Goal: Task Accomplishment & Management: Complete application form

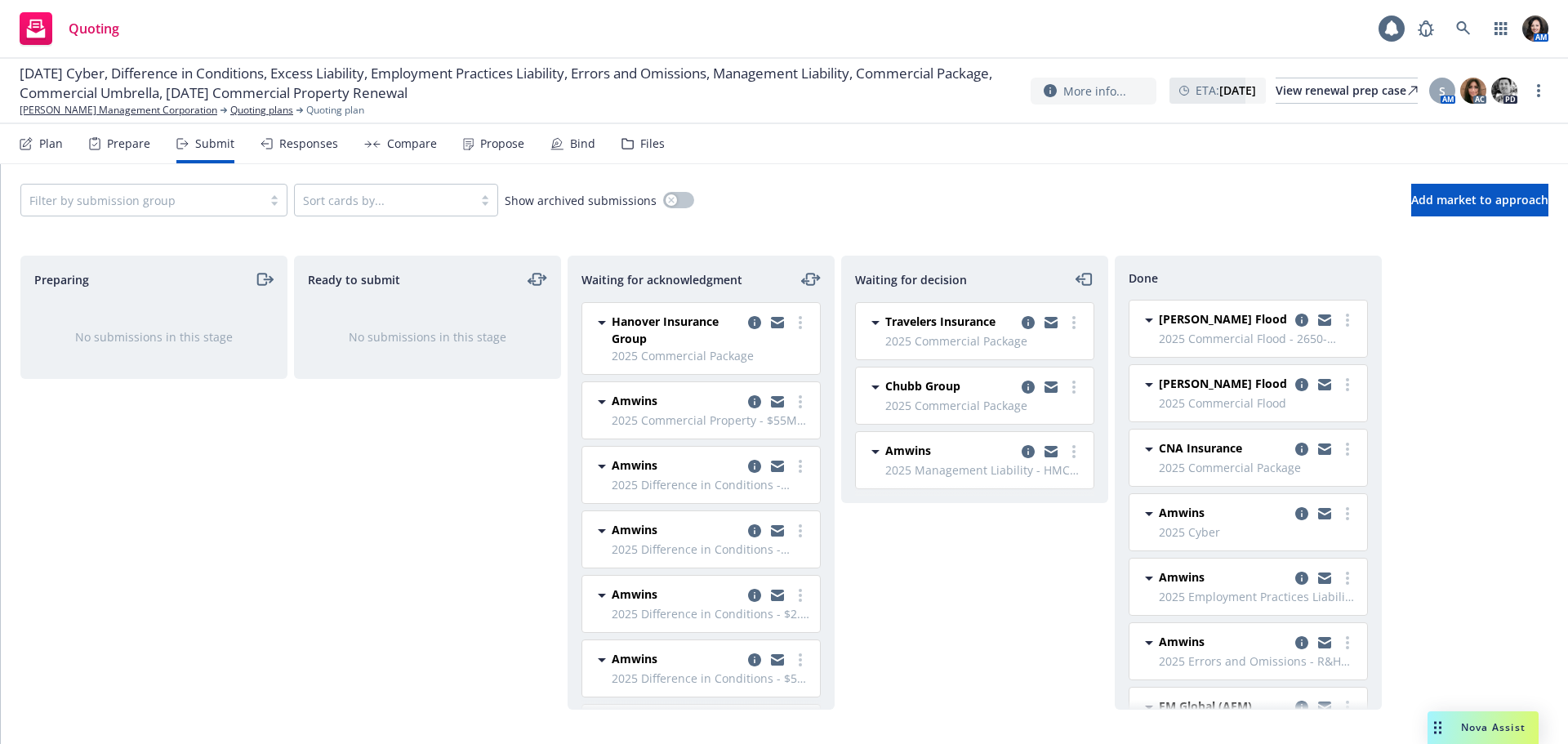
click at [265, 140] on icon at bounding box center [267, 144] width 13 height 12
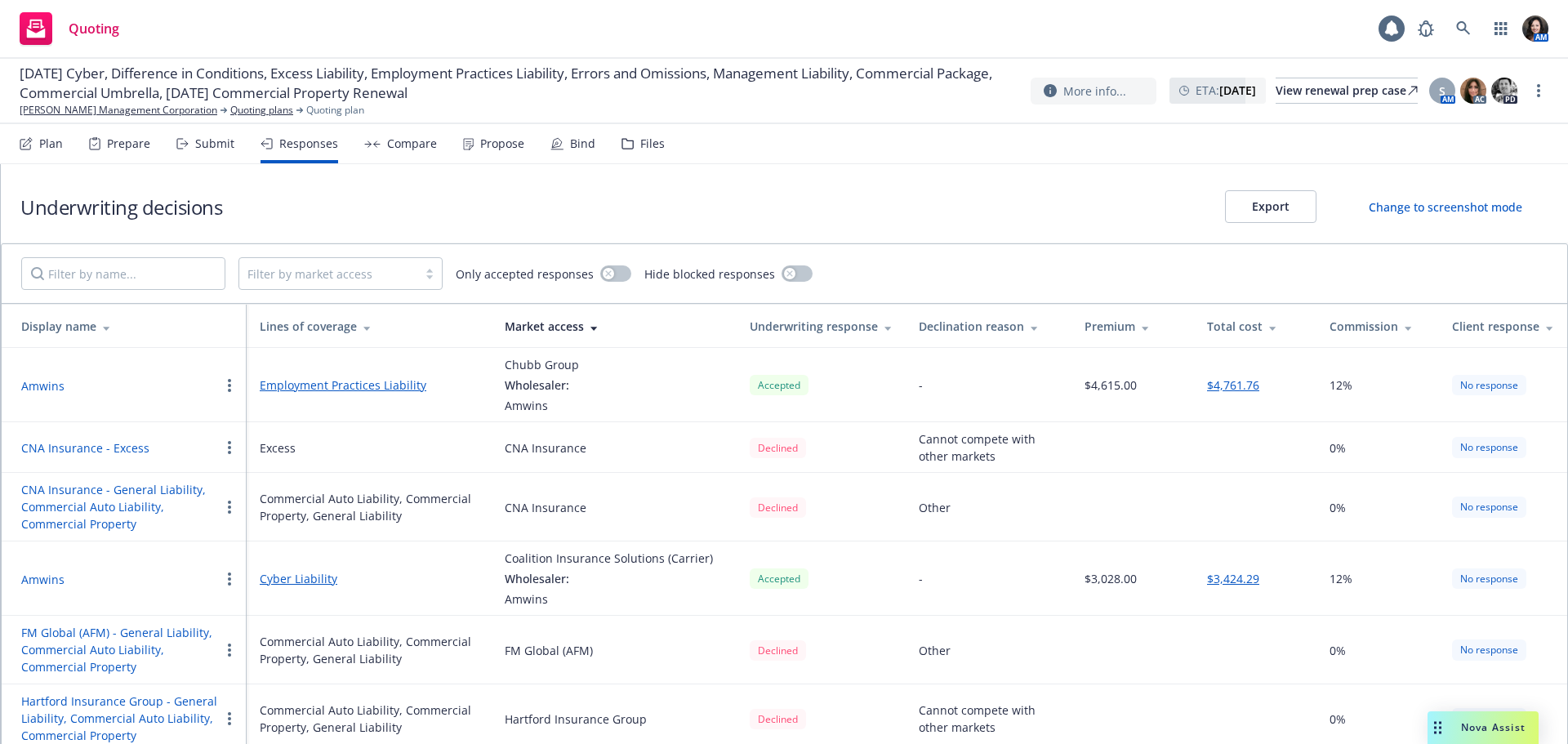
click at [214, 144] on div "Submit" at bounding box center [214, 144] width 40 height 13
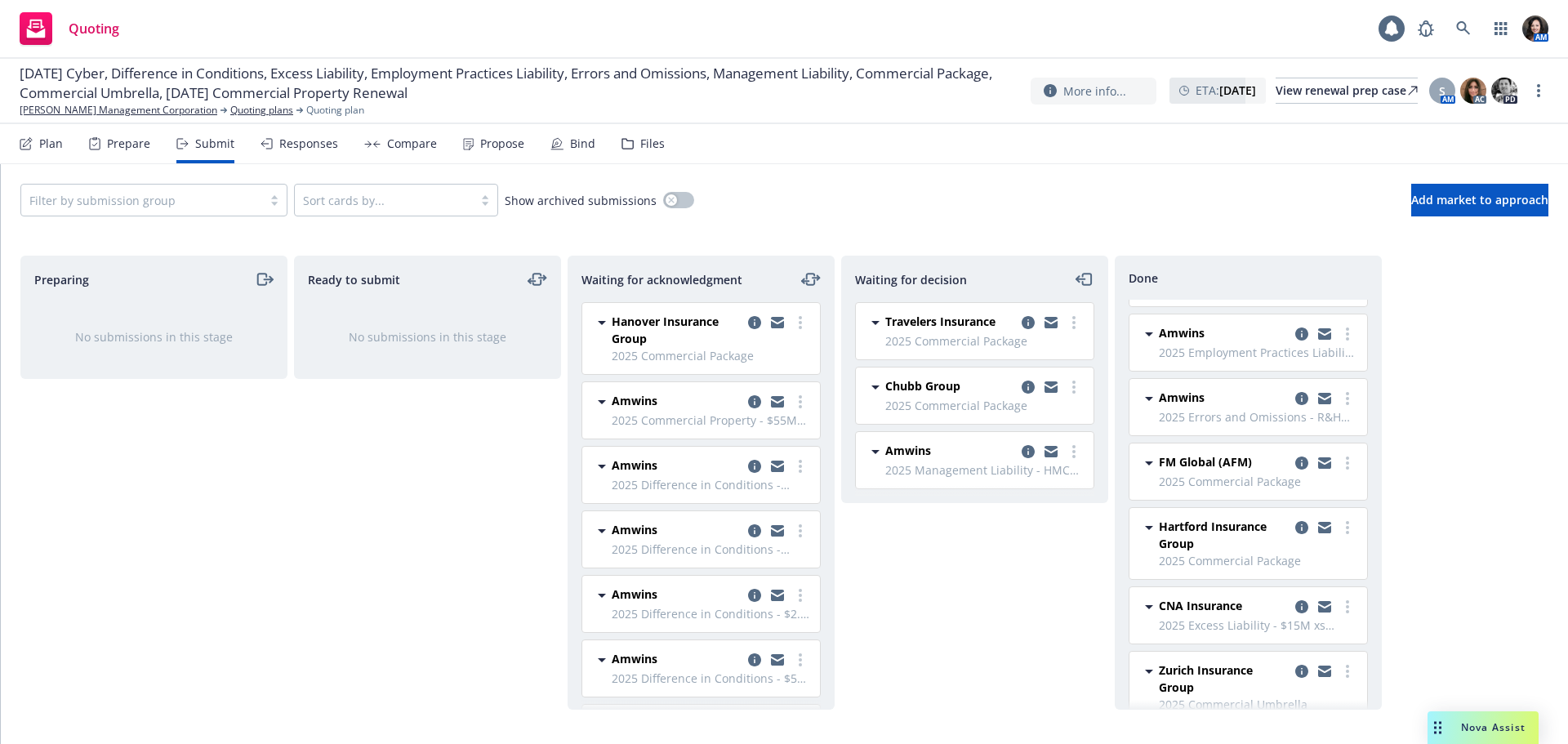
scroll to position [245, 0]
click at [1296, 523] on icon "copy logging email" at bounding box center [1302, 527] width 13 height 13
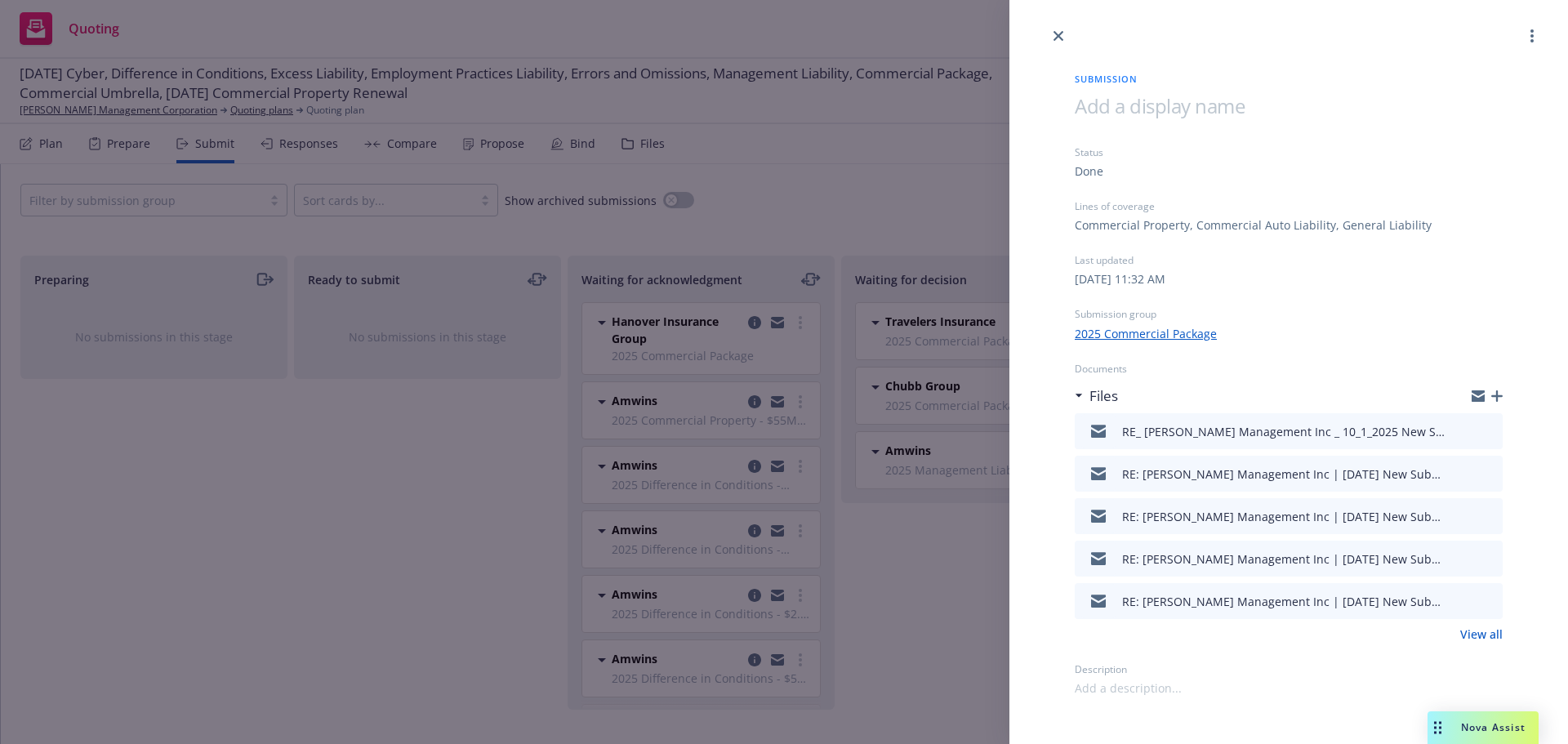
click at [1487, 434] on icon "preview file" at bounding box center [1486, 430] width 14 height 12
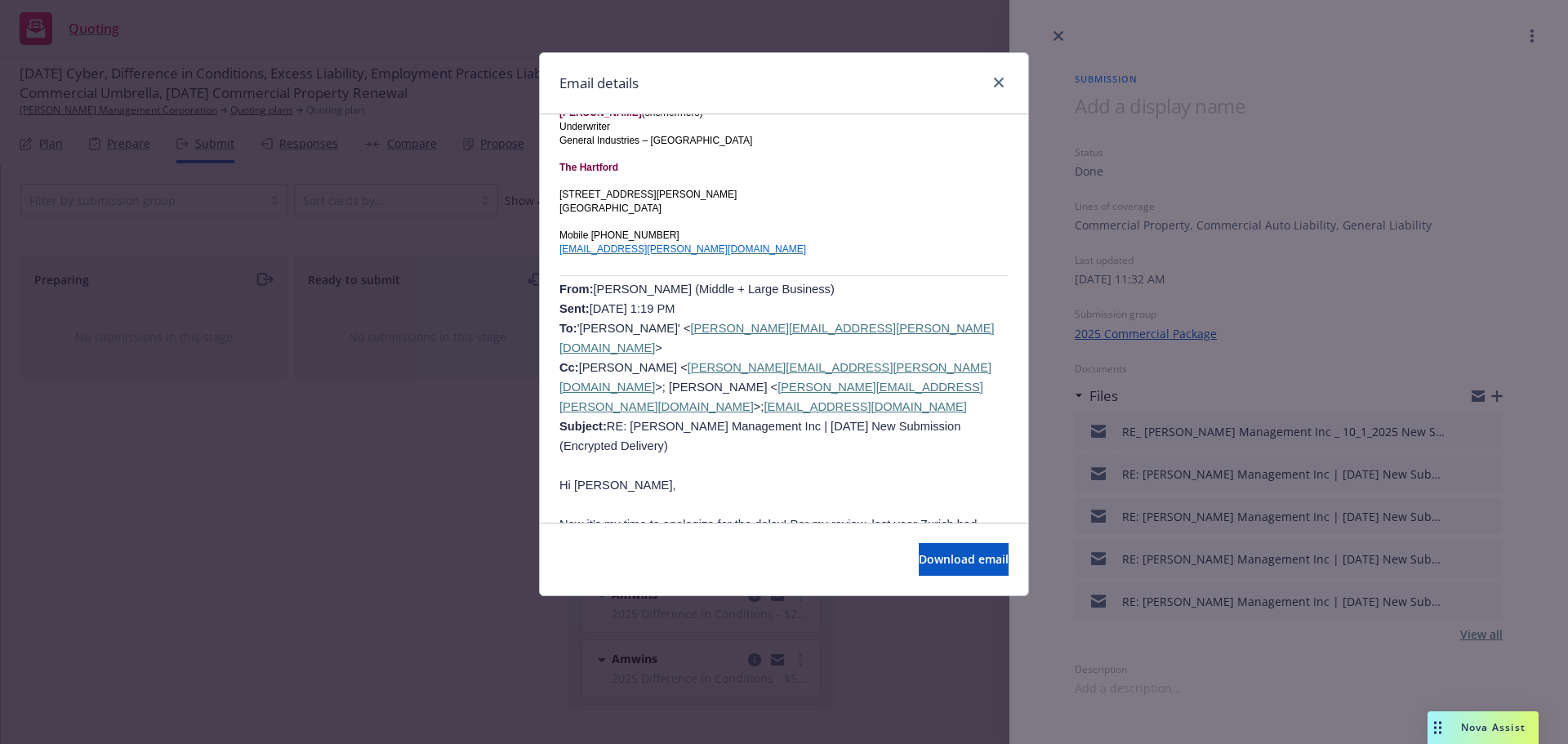
scroll to position [1225, 0]
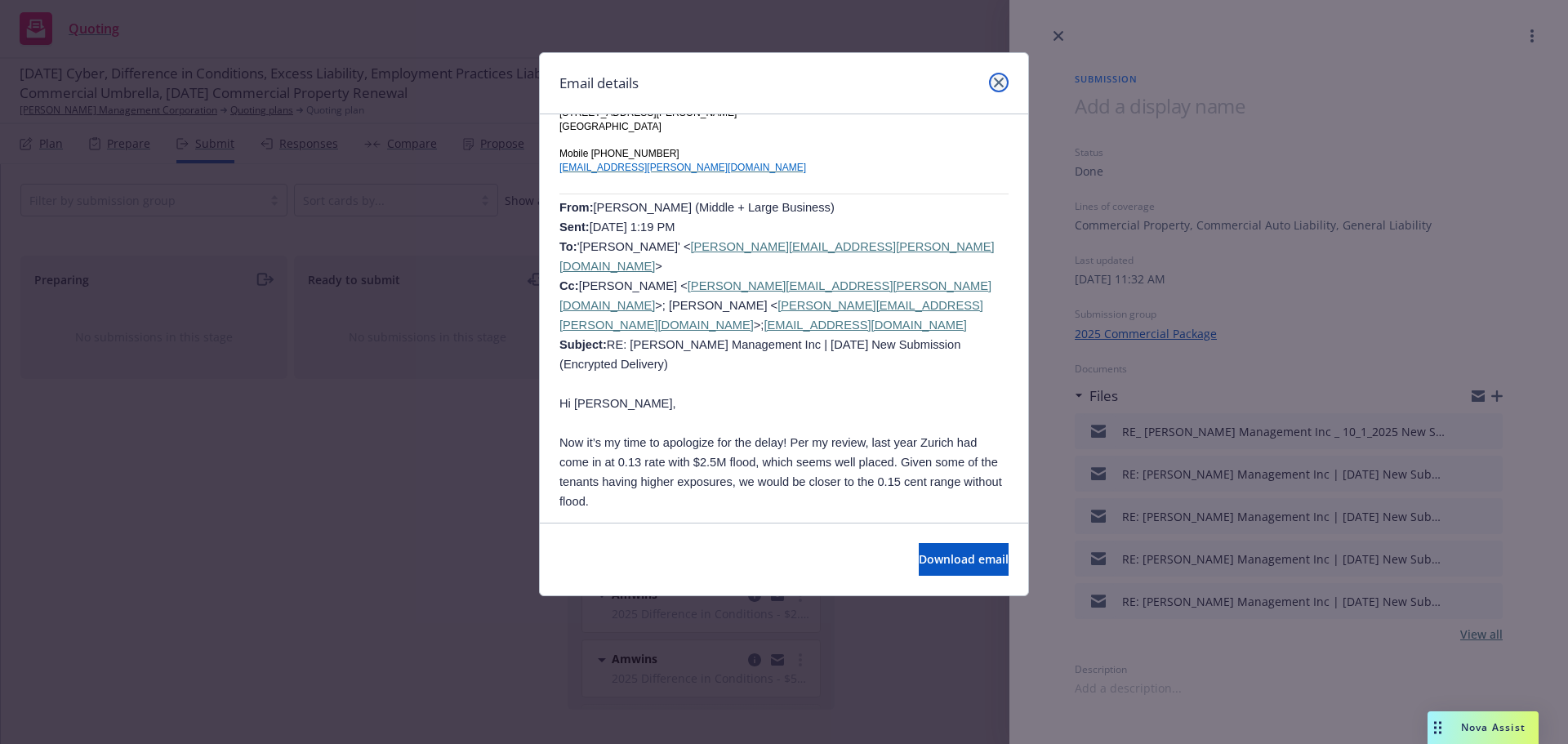
click at [1000, 80] on icon "close" at bounding box center [999, 82] width 10 height 10
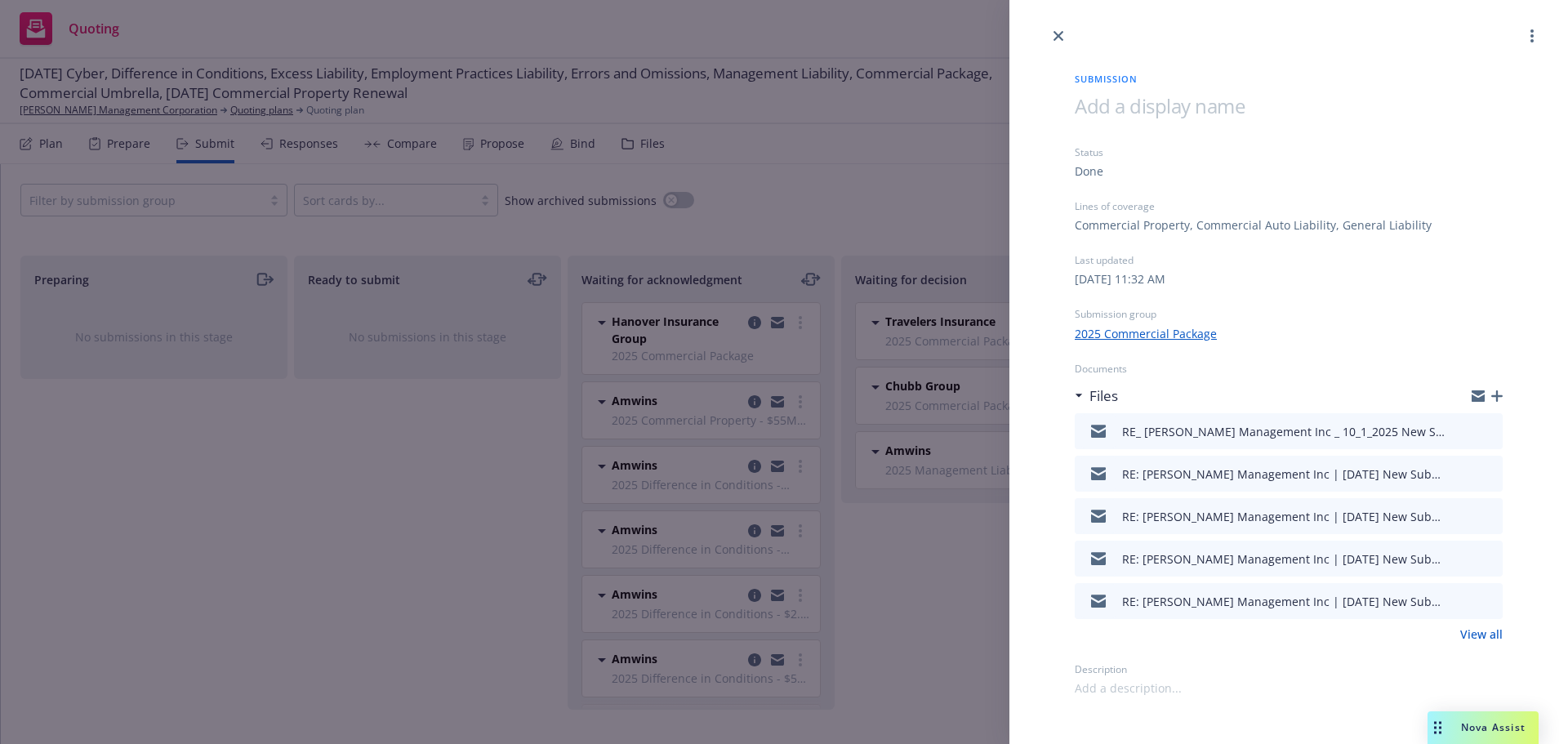
click at [307, 135] on div "Submission Status Done Lines of coverage Commercial Property, Commercial Auto L…" at bounding box center [784, 372] width 1568 height 744
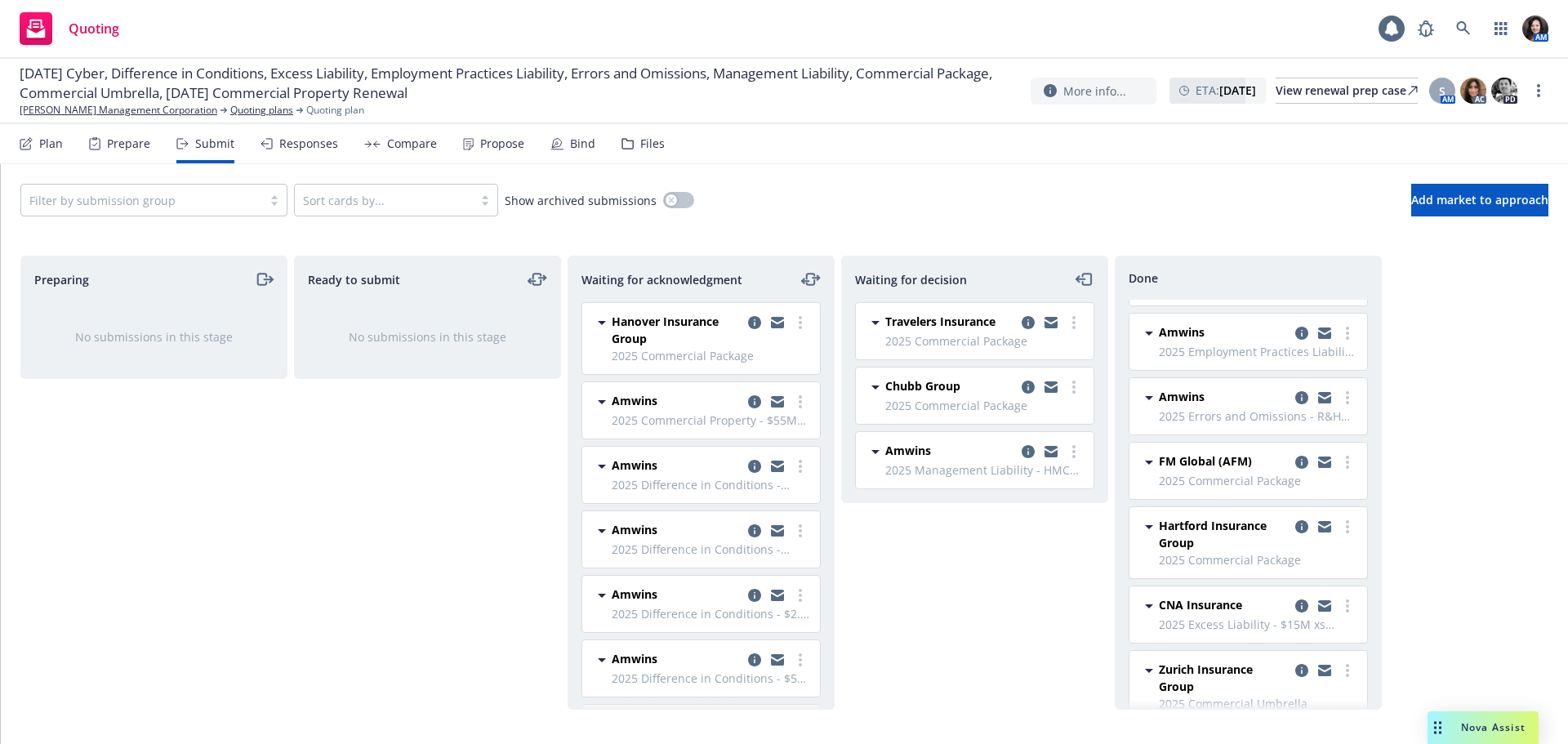
click at [289, 146] on div "Responses" at bounding box center [309, 144] width 59 height 13
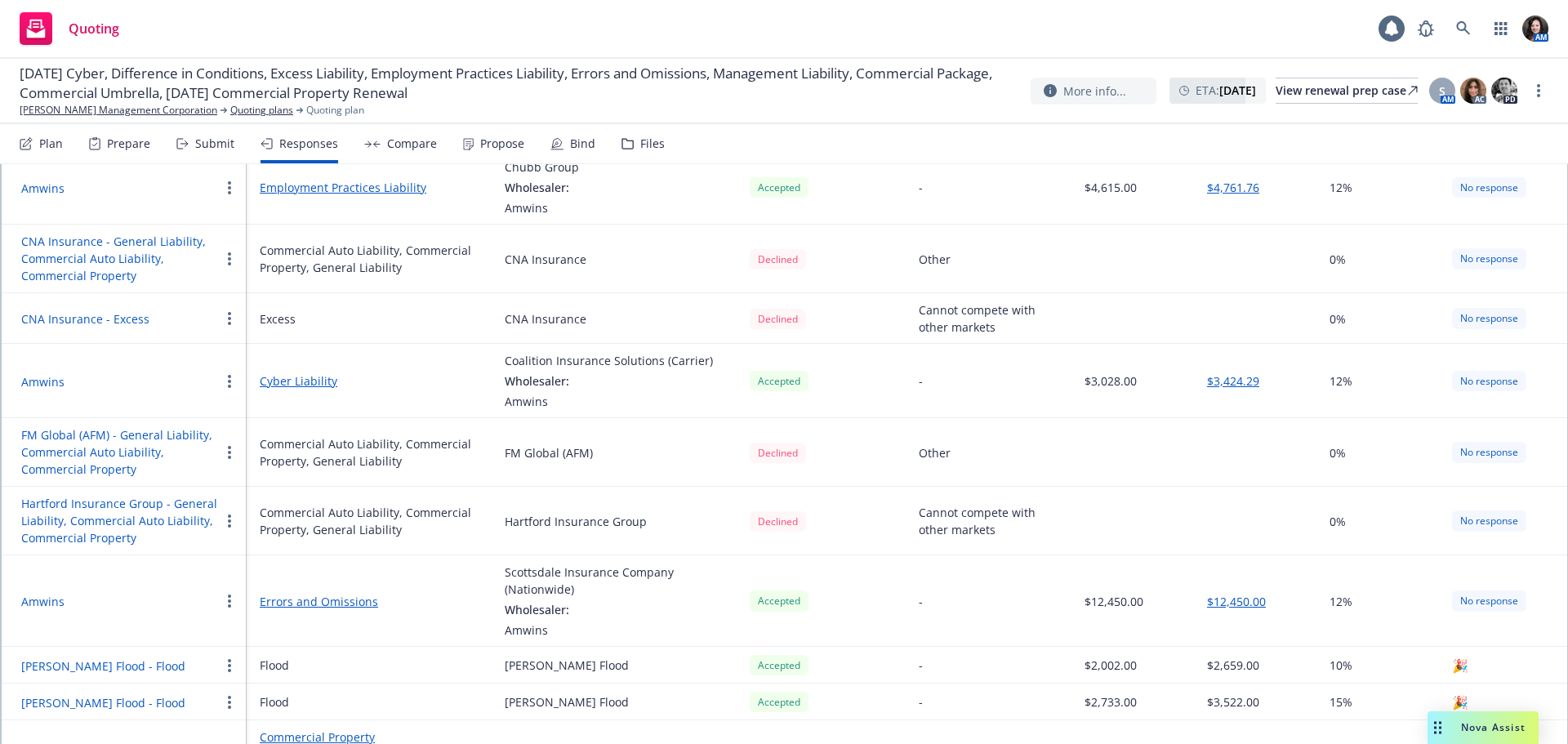
scroll to position [279, 0]
